Goal: Transaction & Acquisition: Purchase product/service

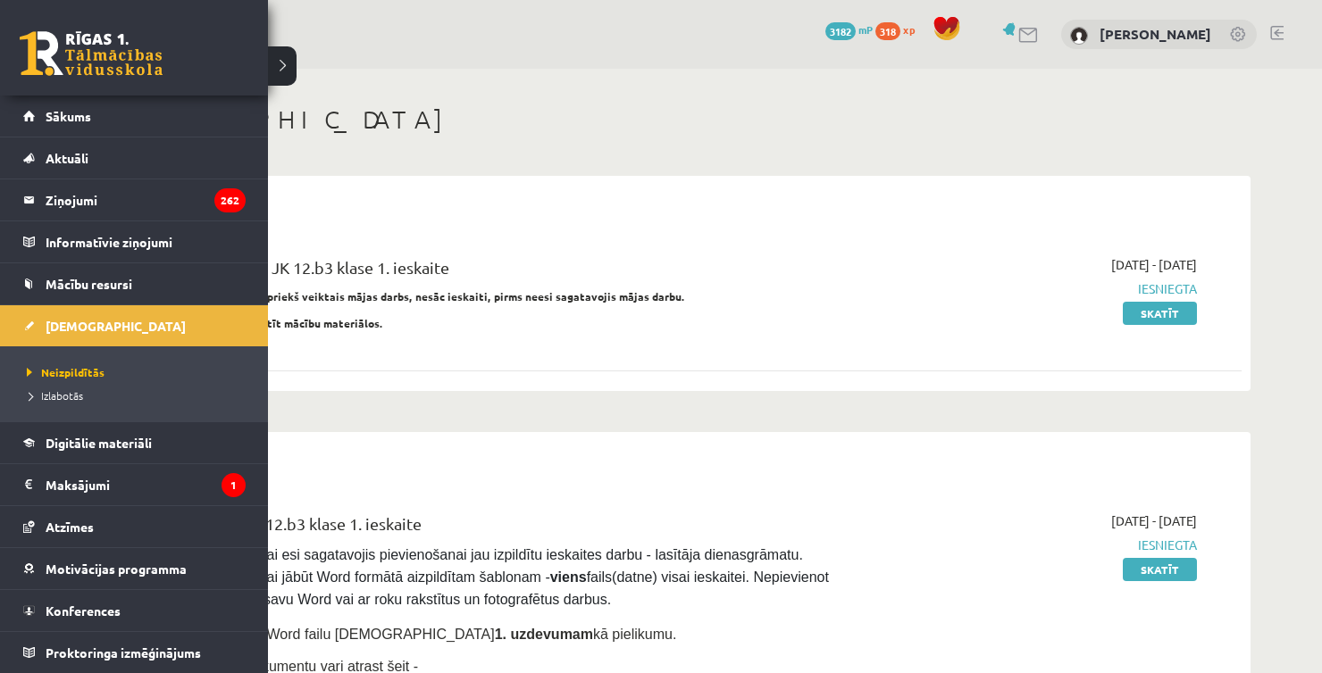
click at [41, 60] on link at bounding box center [91, 53] width 143 height 45
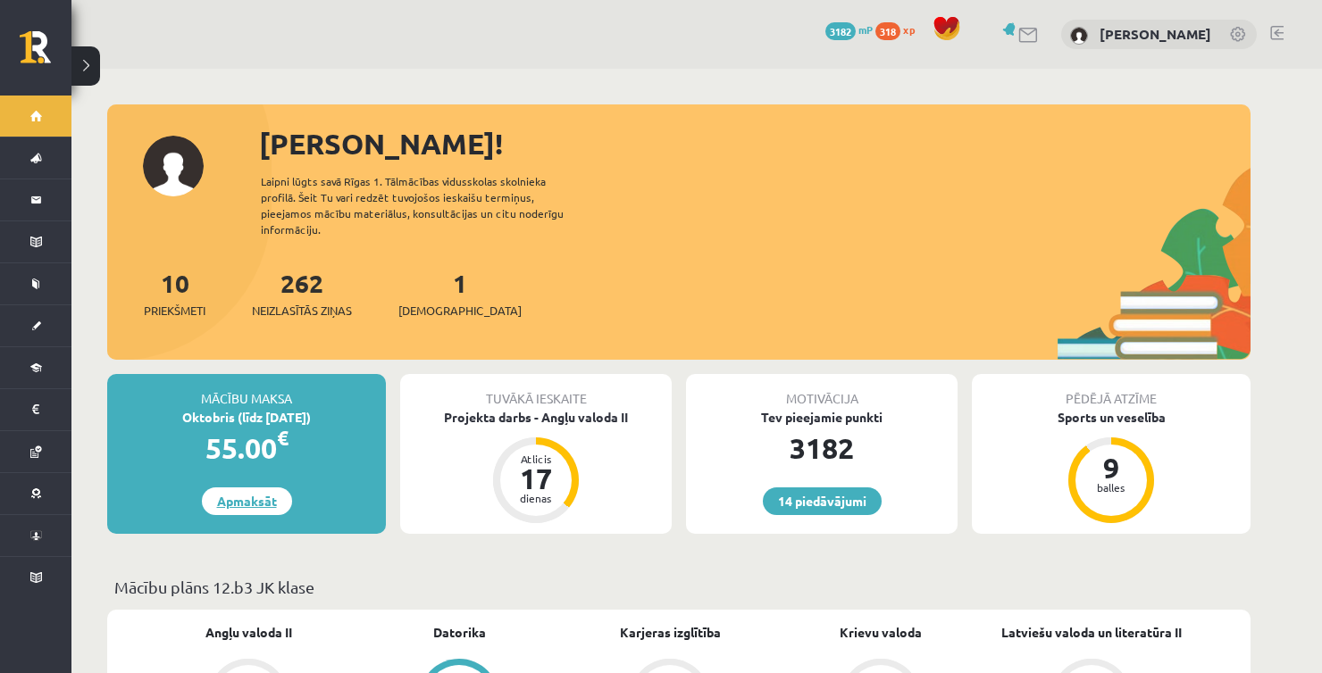
drag, startPoint x: 256, startPoint y: 484, endPoint x: 241, endPoint y: 492, distance: 17.2
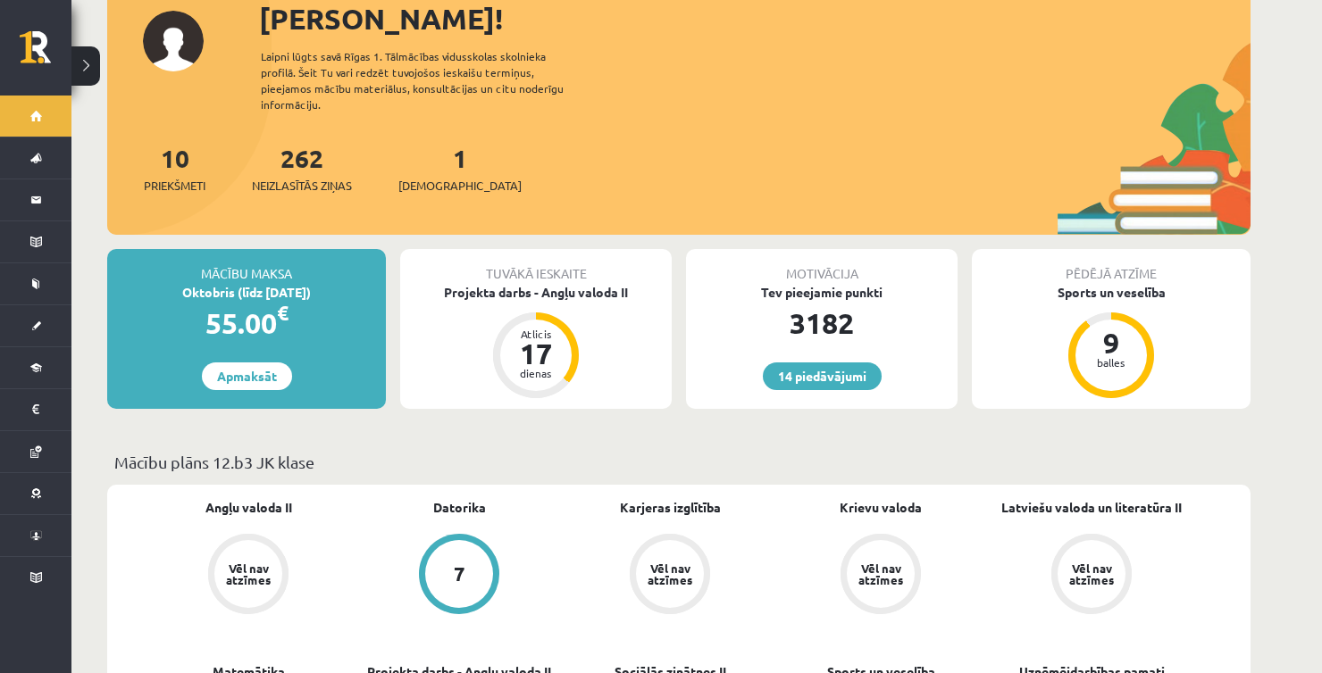
scroll to position [89, 0]
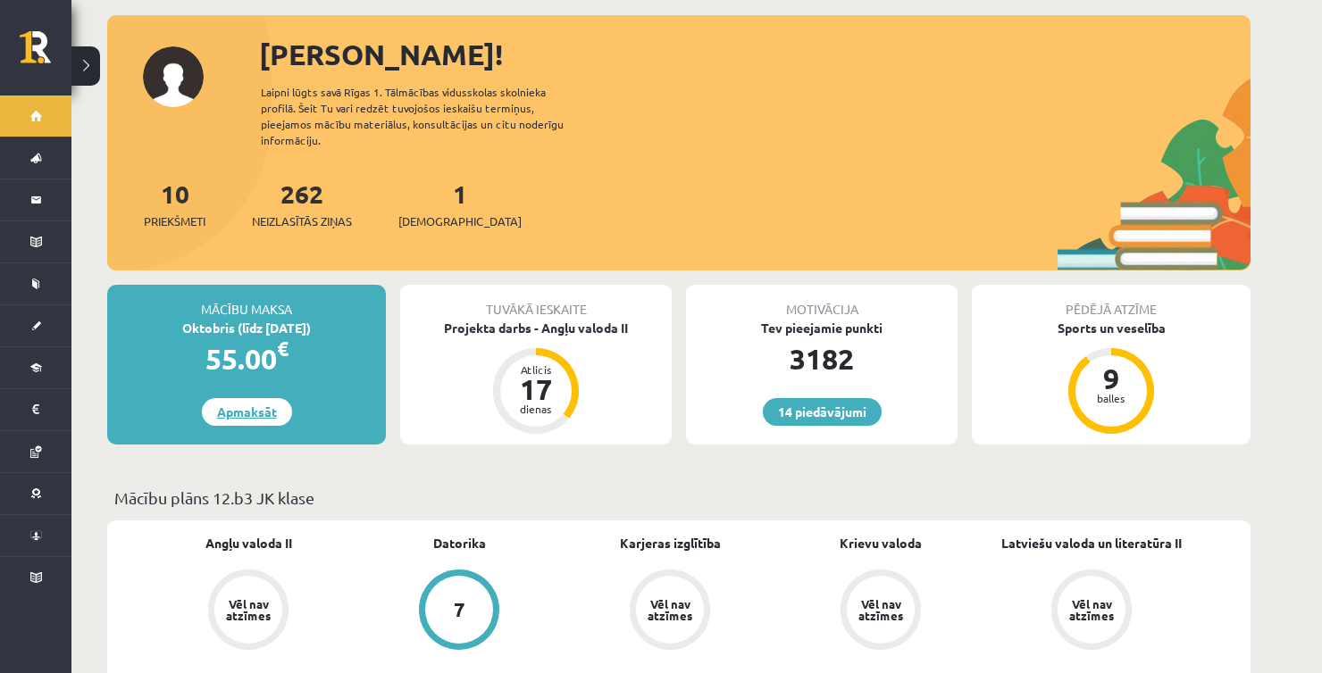
click at [244, 398] on link "Apmaksāt" at bounding box center [247, 412] width 90 height 28
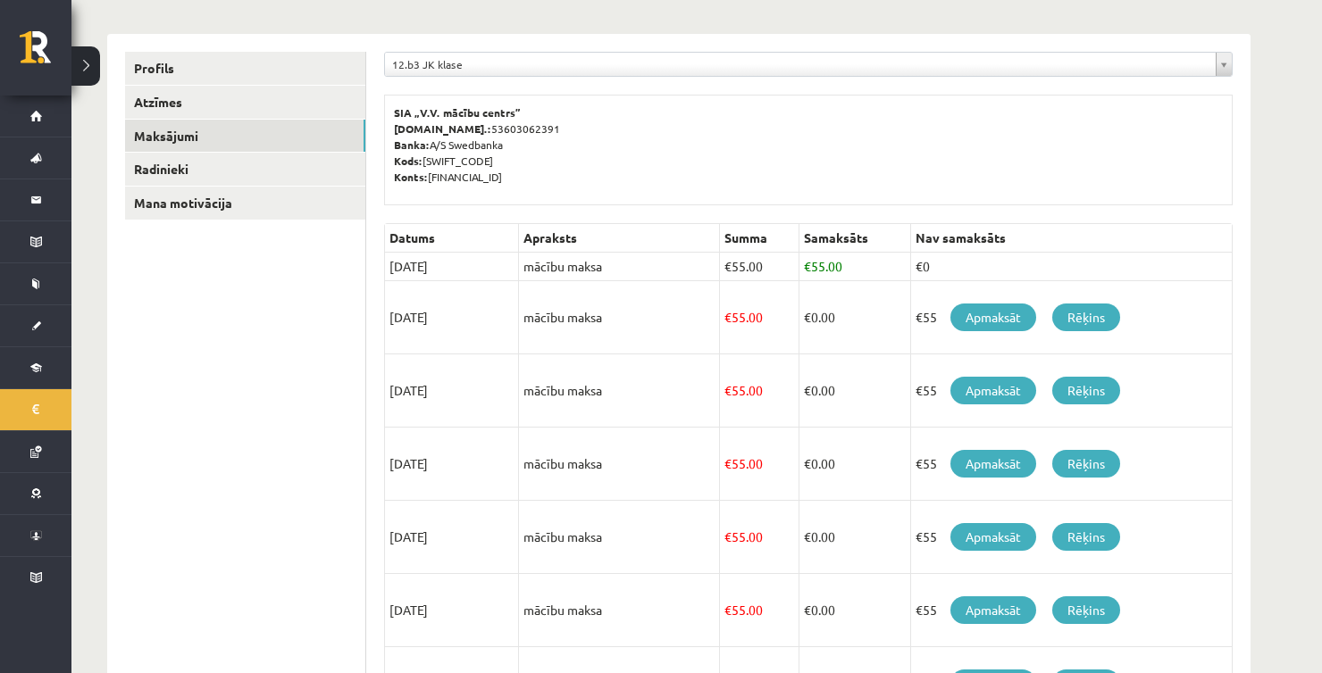
scroll to position [54, 0]
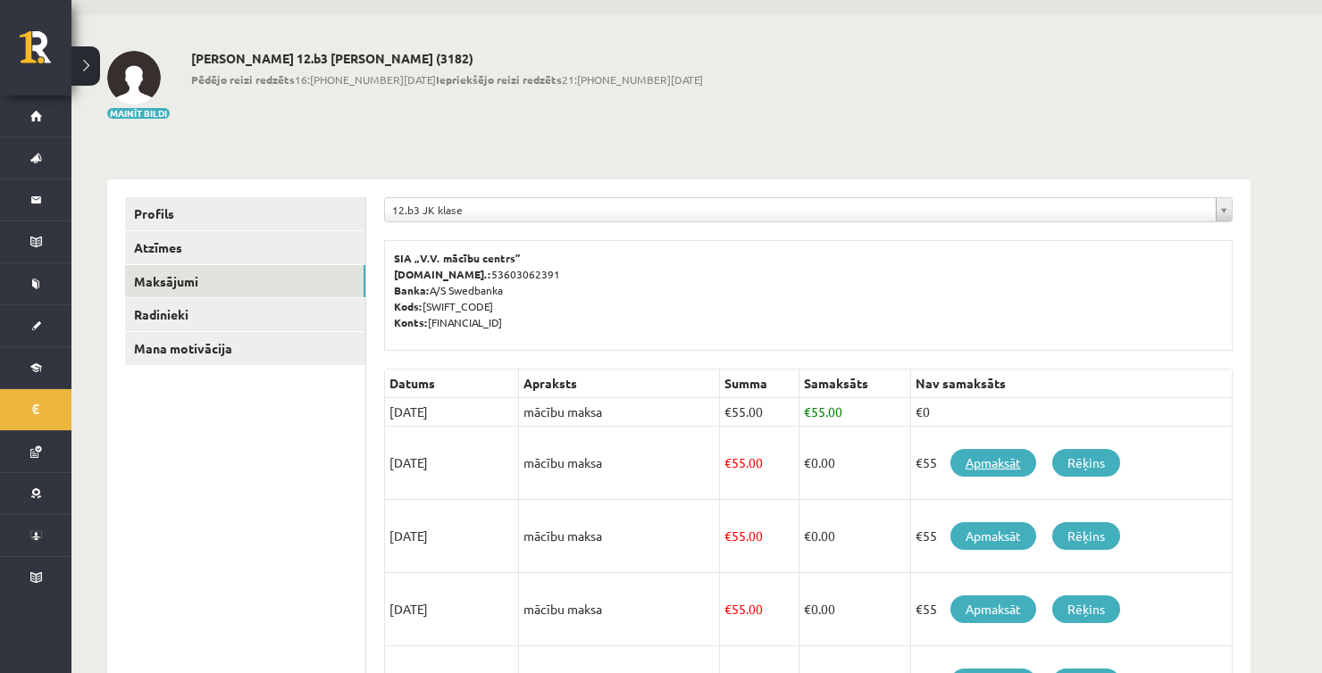
click at [960, 463] on link "Apmaksāt" at bounding box center [993, 463] width 86 height 28
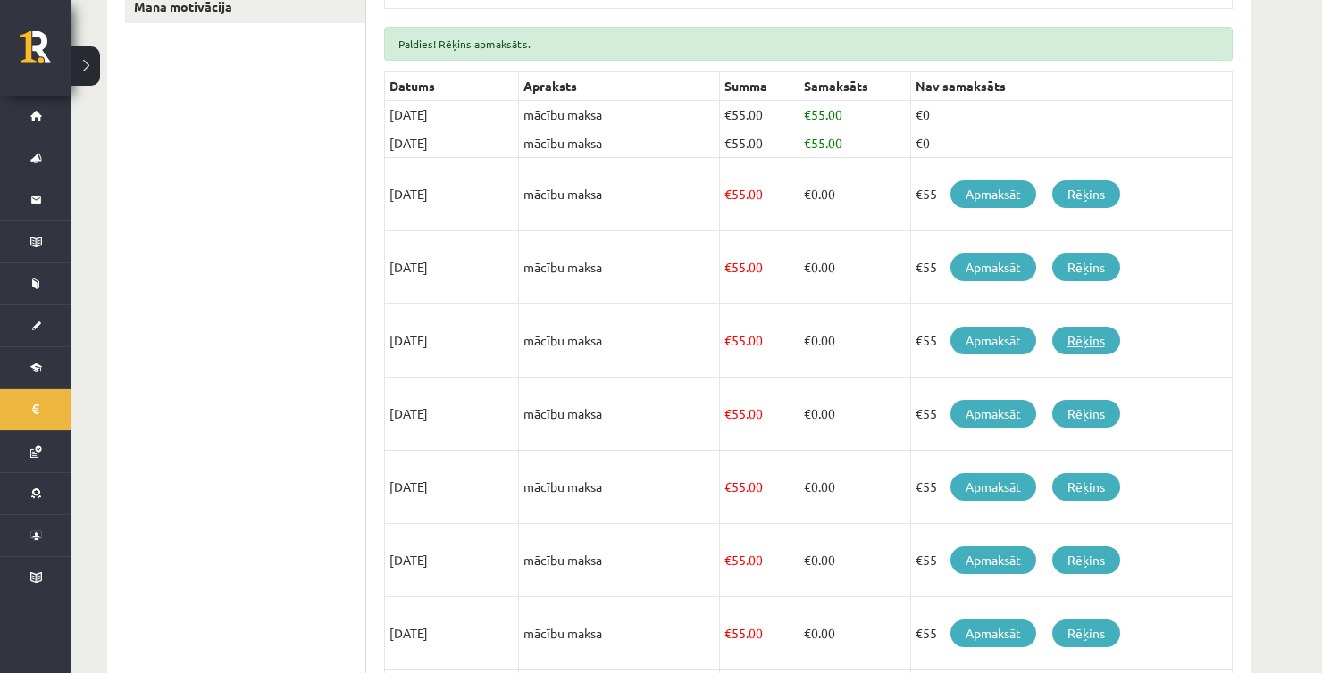
scroll to position [446, 0]
